Goal: Check status

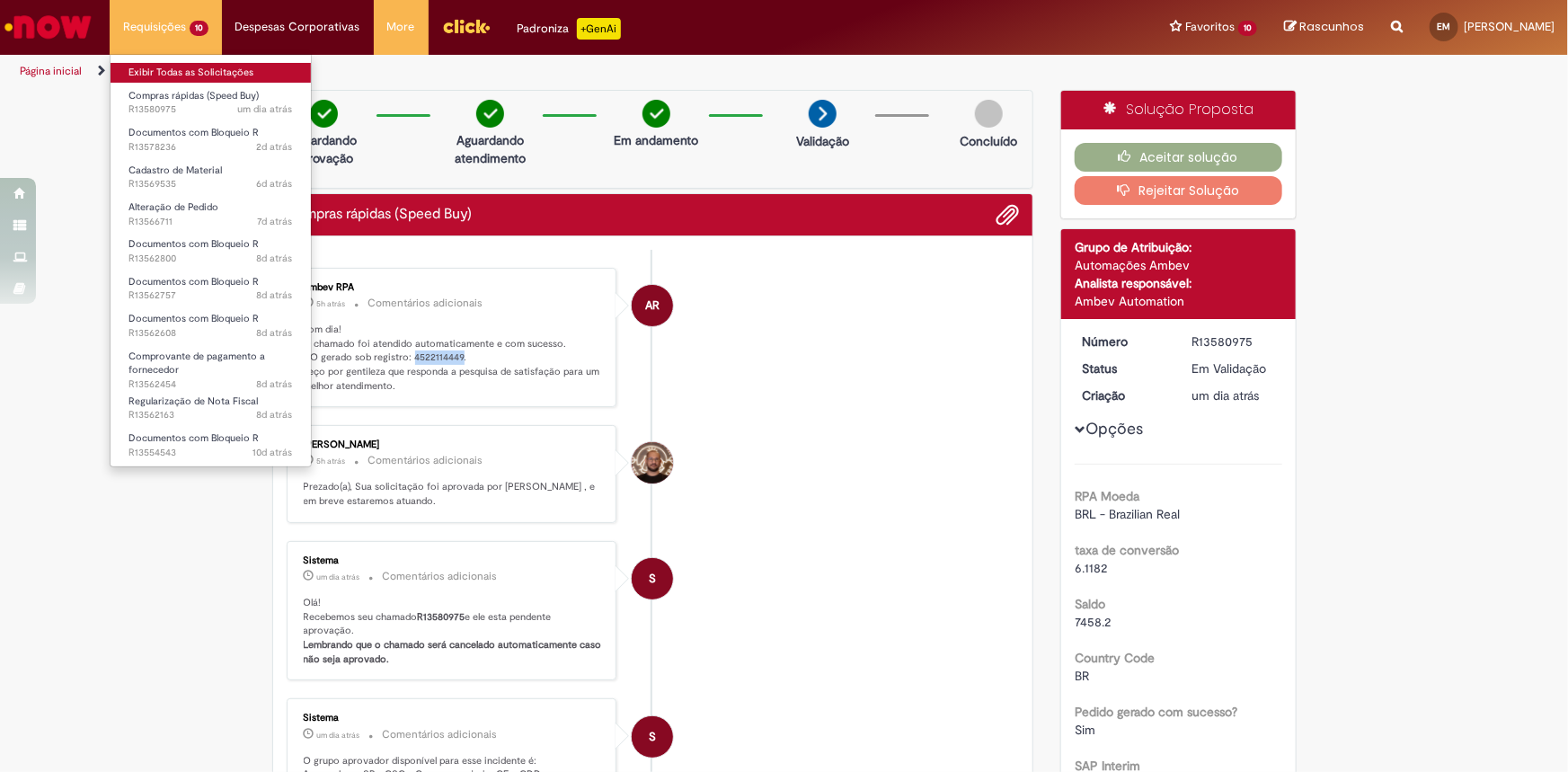
click at [179, 69] on link "Exibir Todas as Solicitações" at bounding box center [210, 72] width 200 height 20
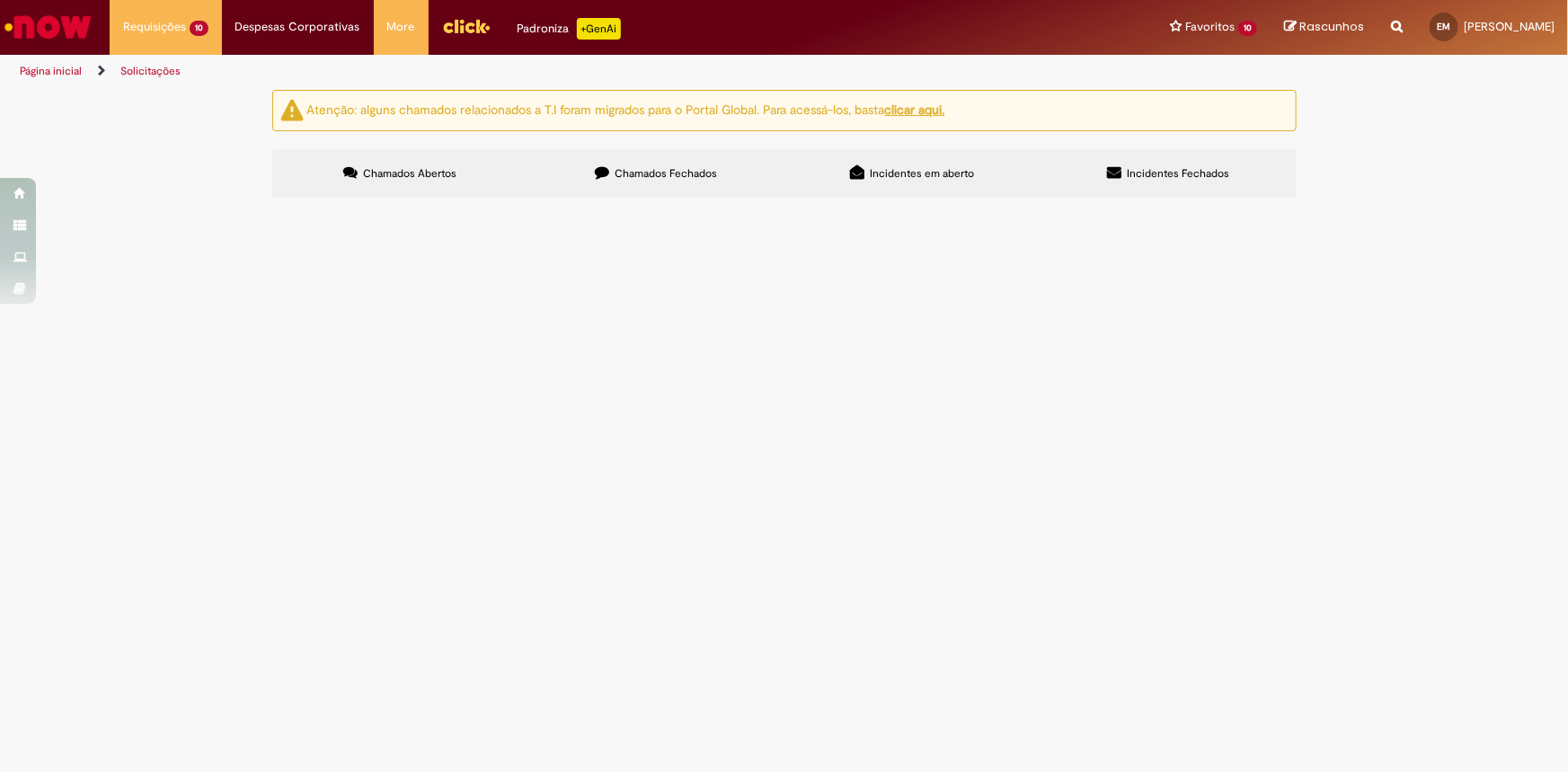
click at [631, 179] on span "Chamados Fechados" at bounding box center [666, 173] width 103 height 14
click at [0, 0] on td "Solicito desbloqueio de pagamento" at bounding box center [0, 0] width 0 height 0
click at [0, 0] on span "Solicito desbloqueio de pagamento" at bounding box center [0, 0] width 0 height 0
click at [0, 0] on span "R13578247" at bounding box center [0, 0] width 0 height 0
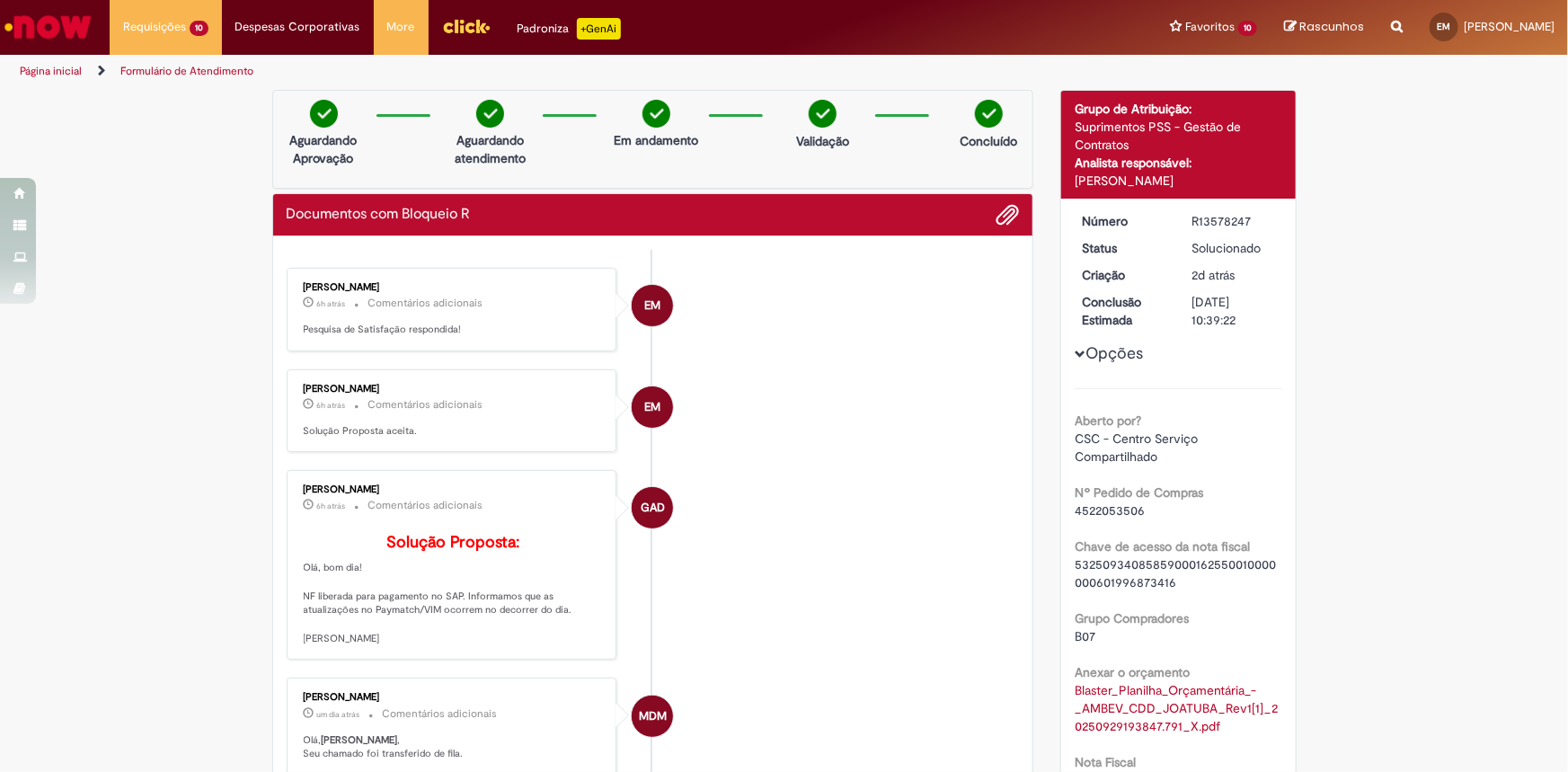
click at [1204, 218] on div "R13578247" at bounding box center [1233, 221] width 83 height 18
copy div "R13578247"
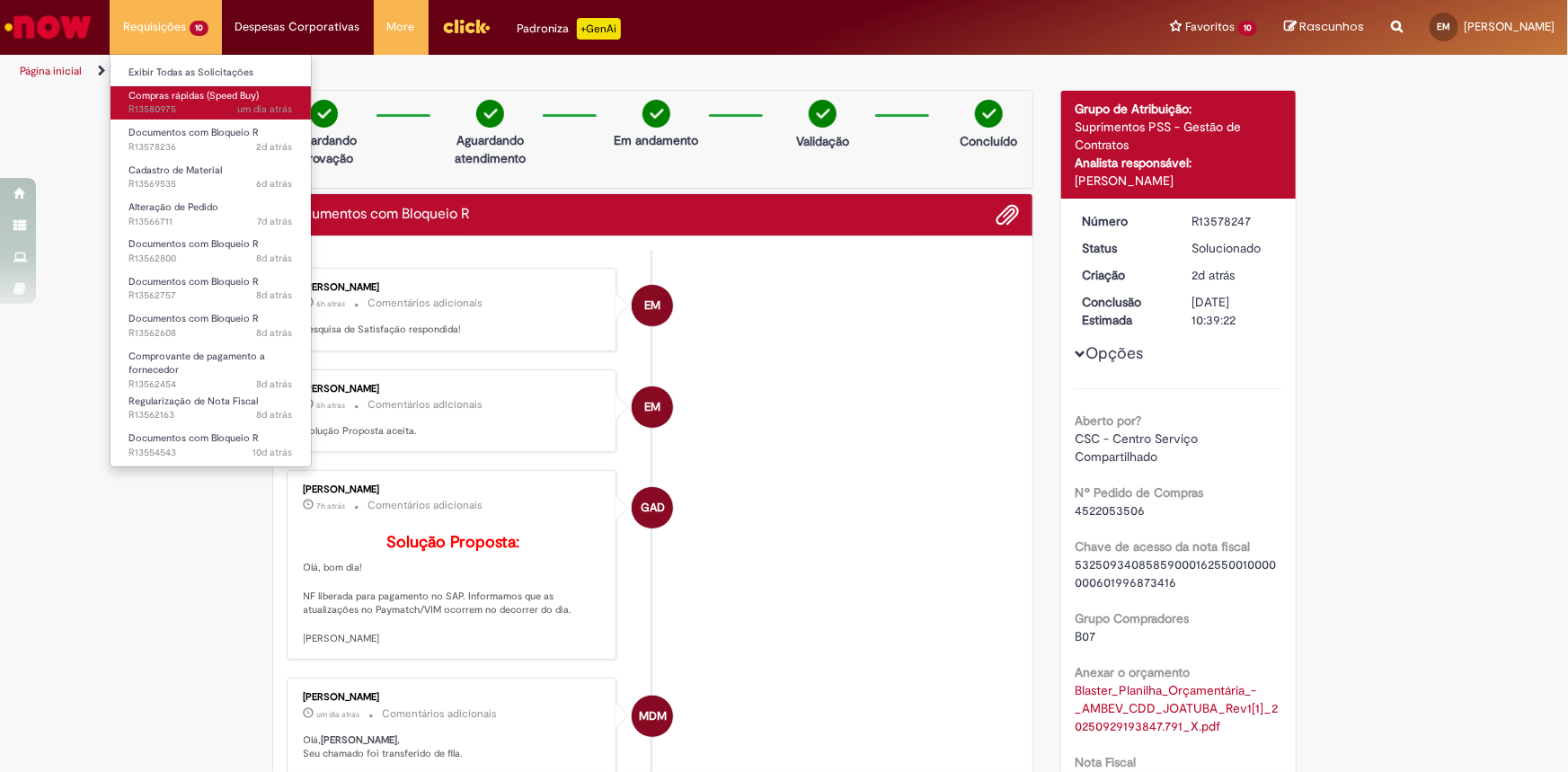
click at [179, 99] on span "Compras rápidas (Speed Buy)" at bounding box center [193, 95] width 130 height 13
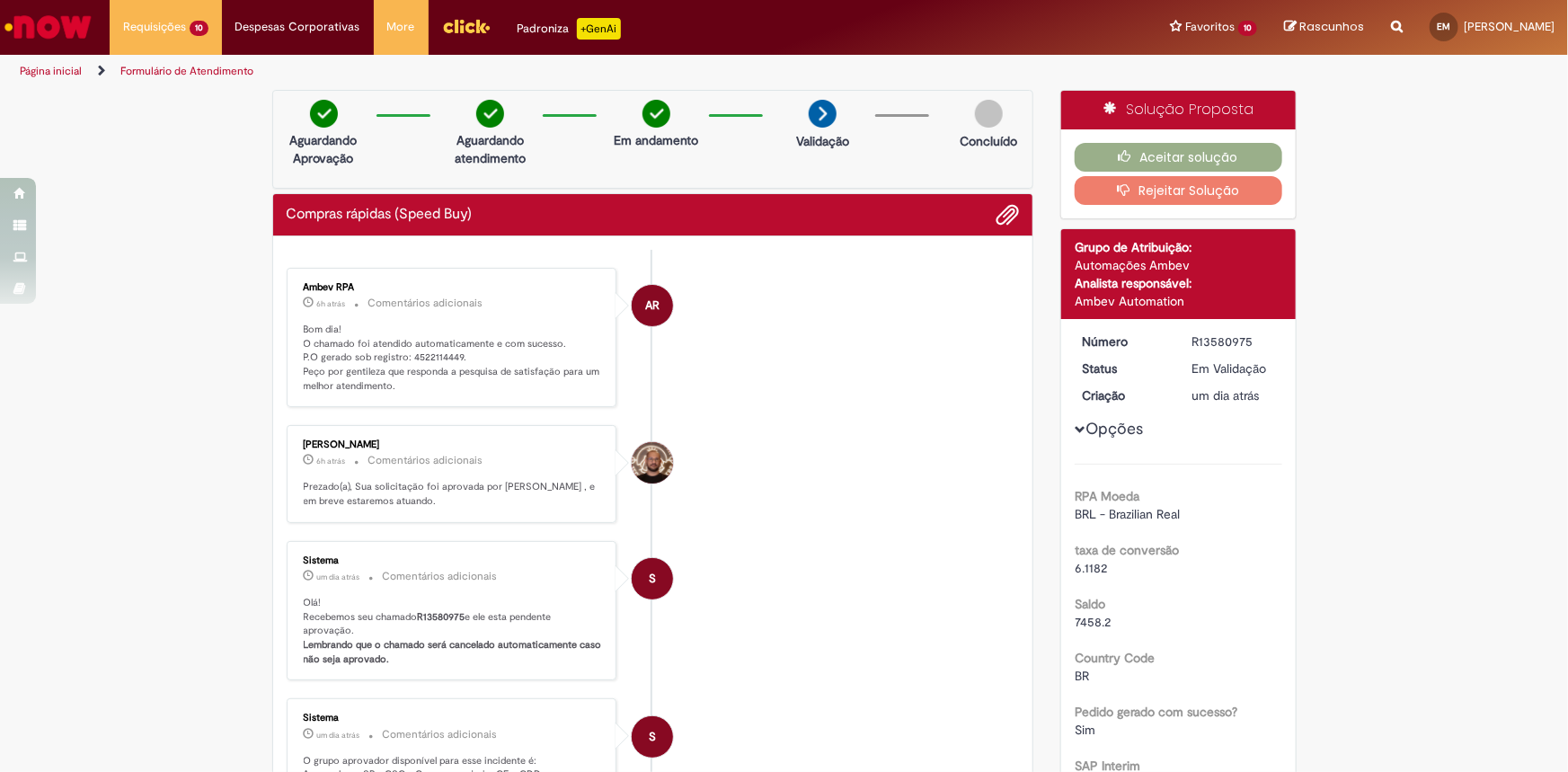
click at [408, 353] on p "Bom dia! O chamado foi atendido automaticamente e com sucesso. P.O gerado sob r…" at bounding box center [453, 358] width 299 height 71
copy p "4522114449"
